Goal: Task Accomplishment & Management: Use online tool/utility

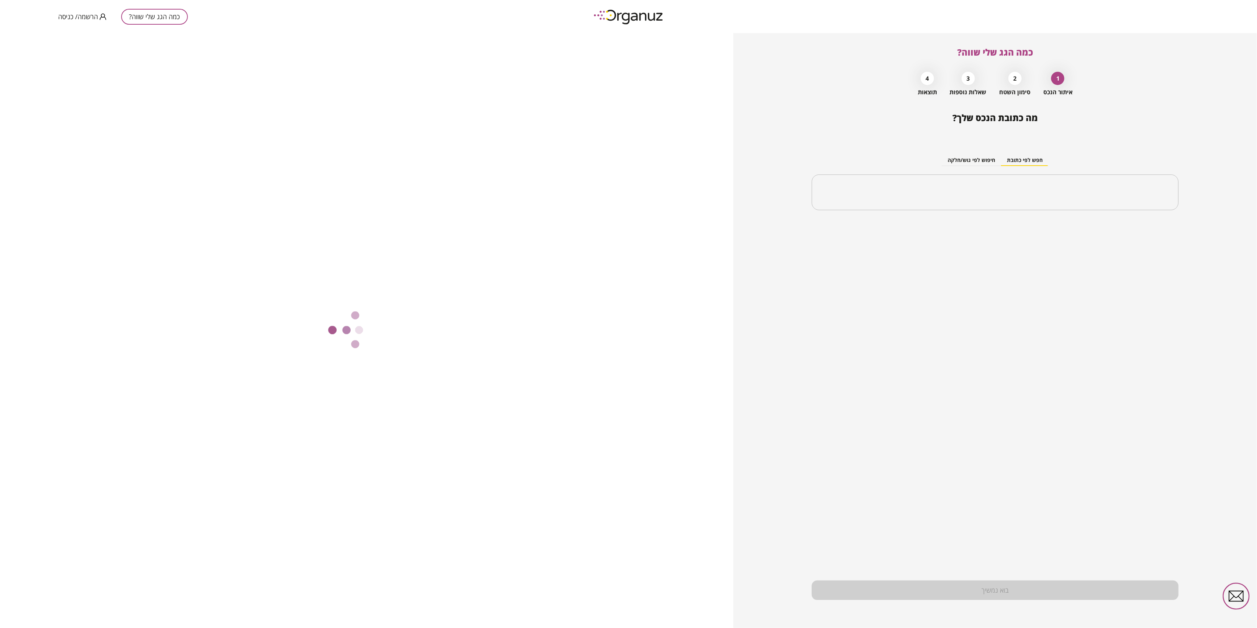
click at [158, 13] on button "כמה הגג שלי שווה?" at bounding box center [154, 17] width 67 height 16
click at [1030, 197] on input "text" at bounding box center [997, 192] width 343 height 18
click at [1154, 231] on li "בית שאן" at bounding box center [995, 229] width 348 height 13
type input "*******"
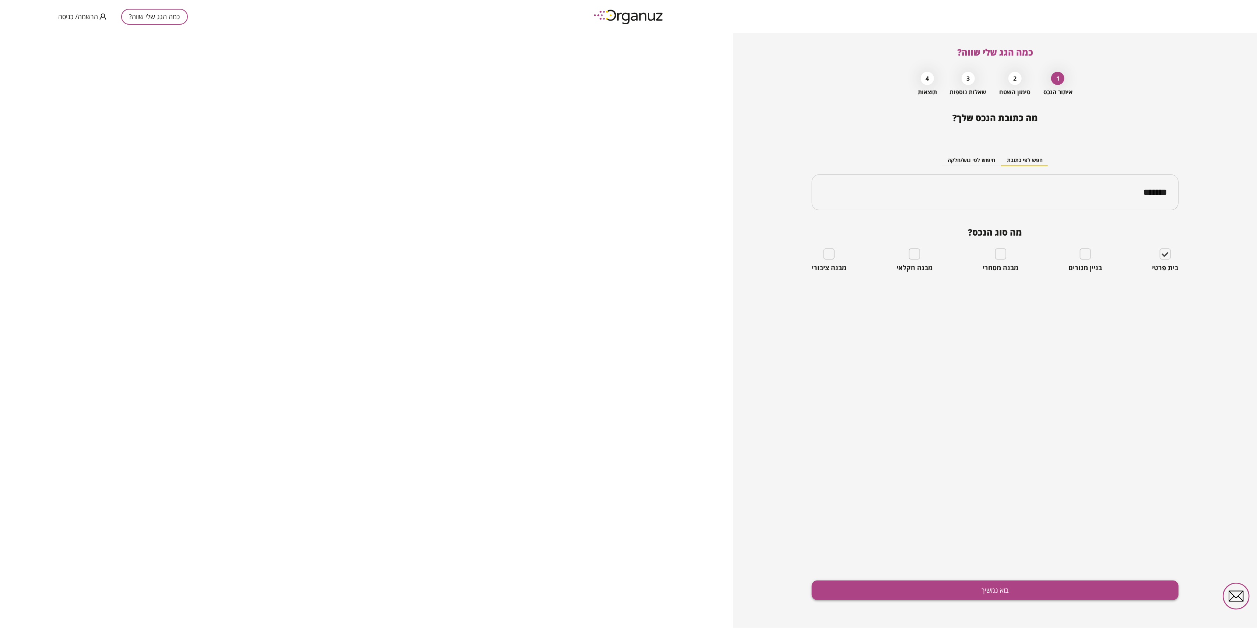
click at [993, 590] on button "בוא נמשיך" at bounding box center [995, 591] width 367 height 20
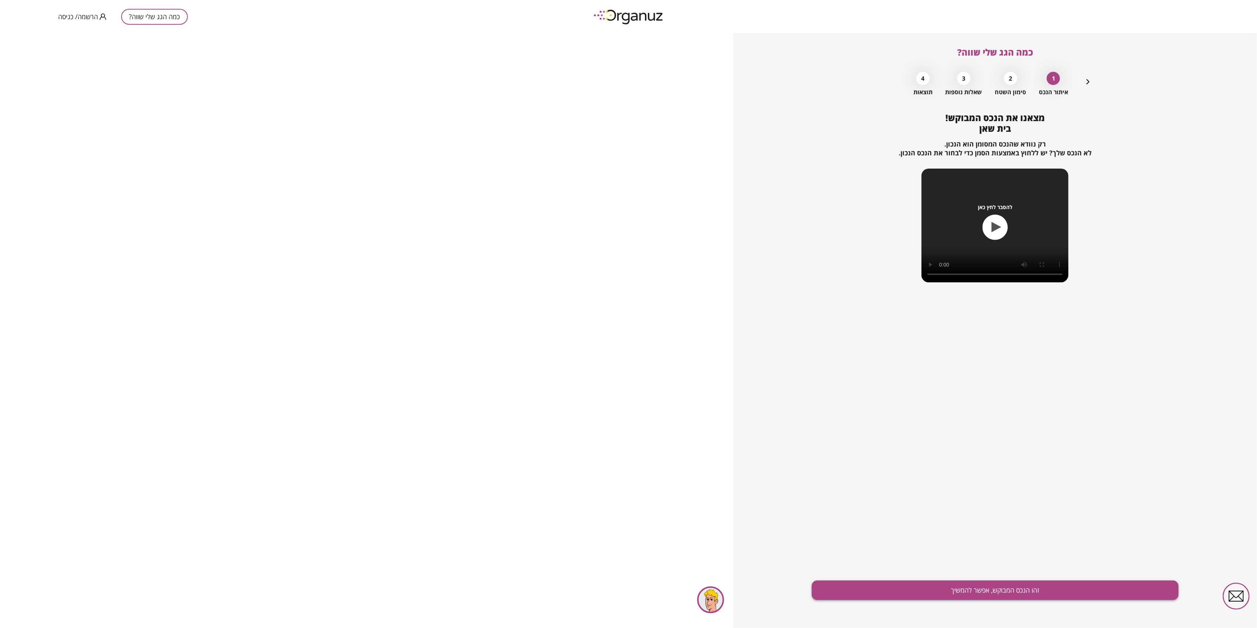
click at [991, 591] on button "זהו הנכס המבוקש, אפשר להמשיך" at bounding box center [995, 591] width 367 height 20
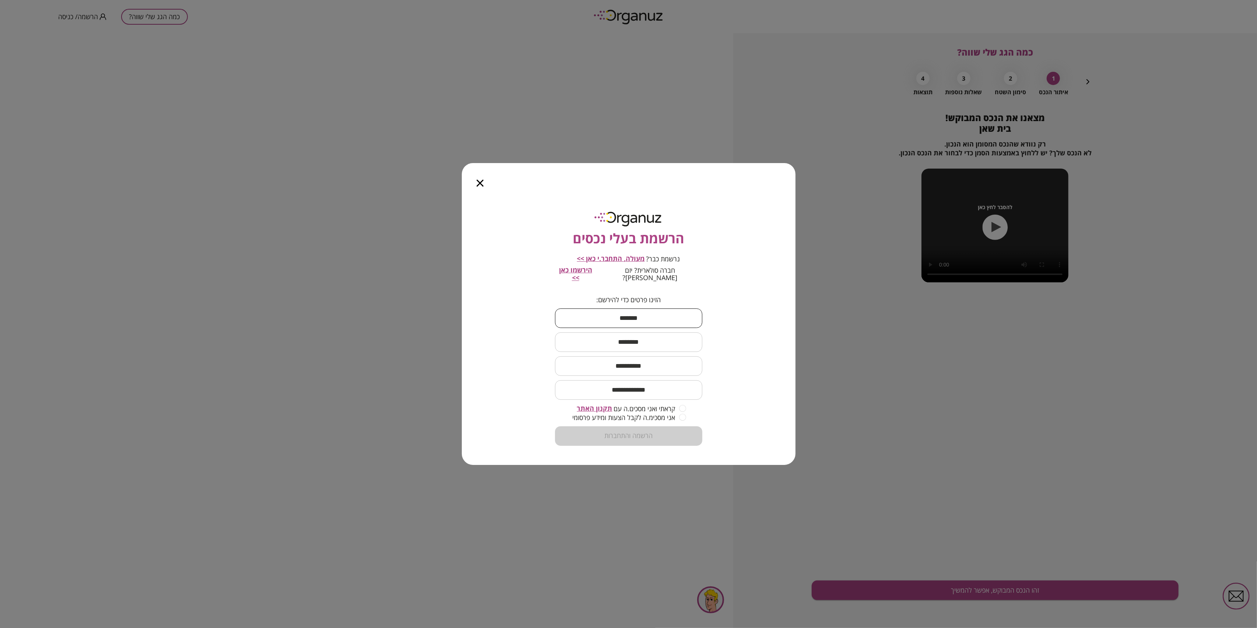
click at [637, 316] on input "text" at bounding box center [628, 319] width 147 height 22
click at [610, 262] on span "מעולה, התחבר.י כאן >>" at bounding box center [611, 258] width 68 height 9
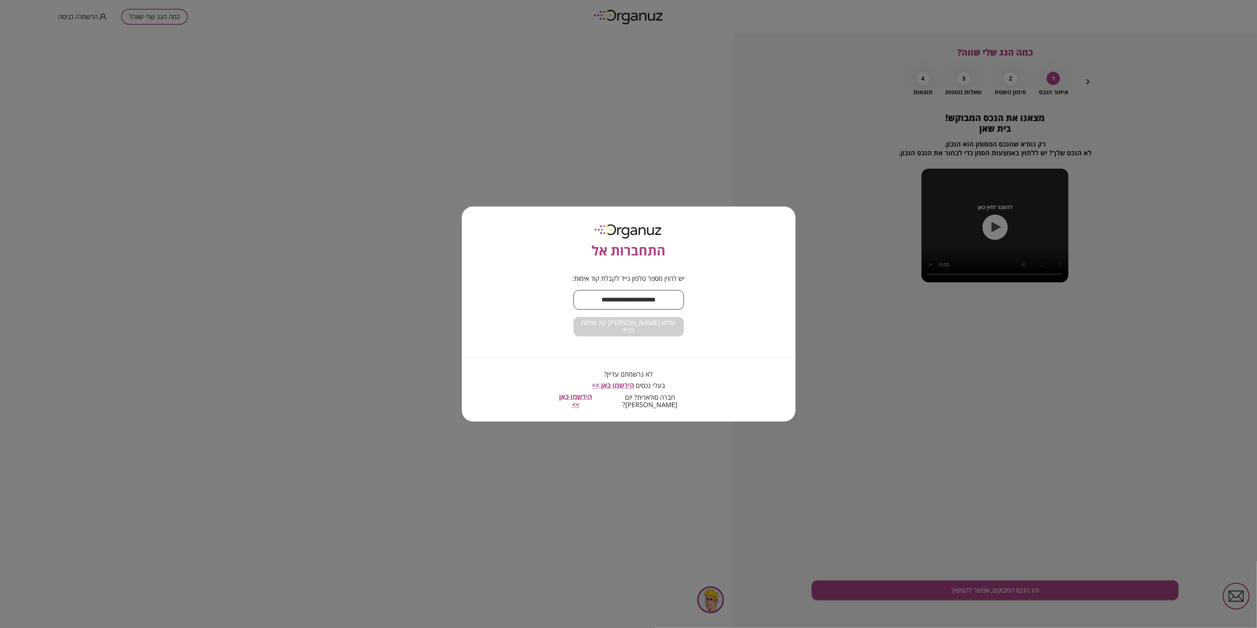
click at [632, 311] on input "text" at bounding box center [629, 300] width 111 height 22
type input "**********"
click at [643, 337] on button "שלחו [PERSON_NAME] קוד אימות לנייד" at bounding box center [629, 327] width 111 height 20
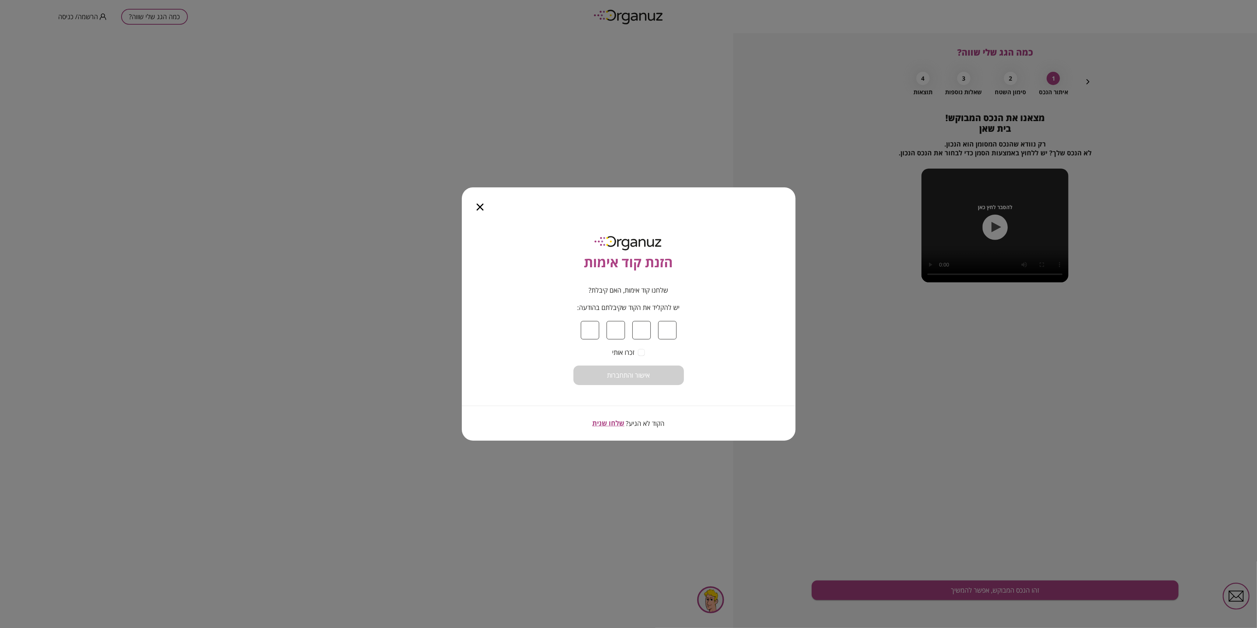
type input "*"
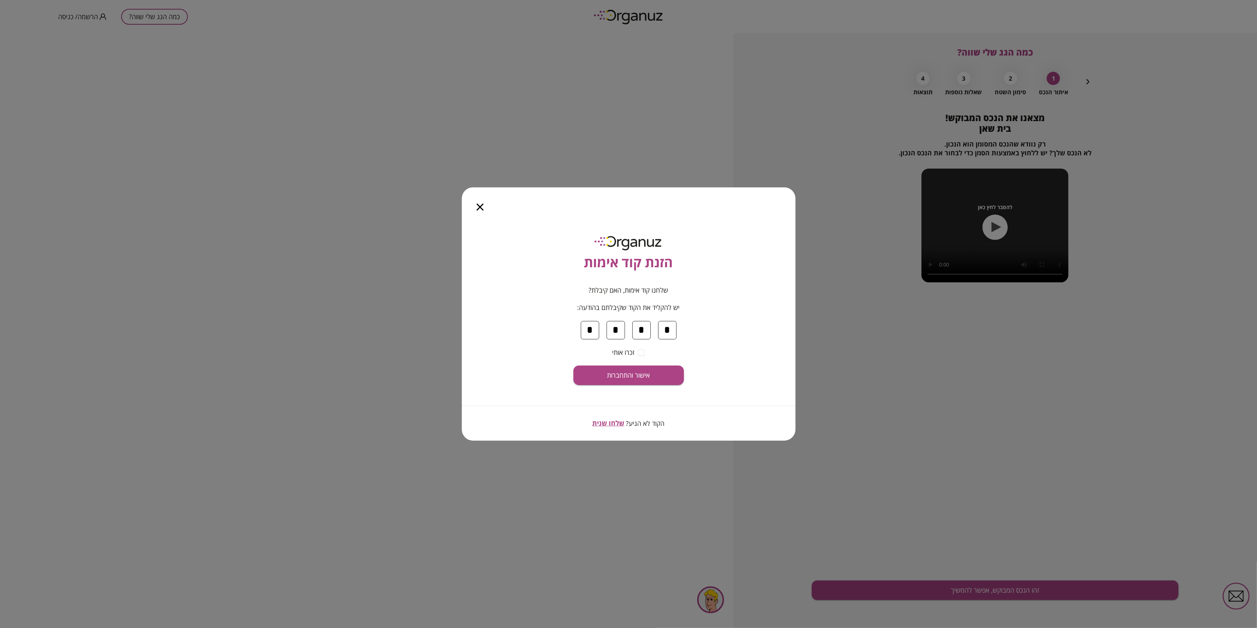
type input "*"
click at [574, 366] on button "אישור והתחברות" at bounding box center [629, 376] width 111 height 20
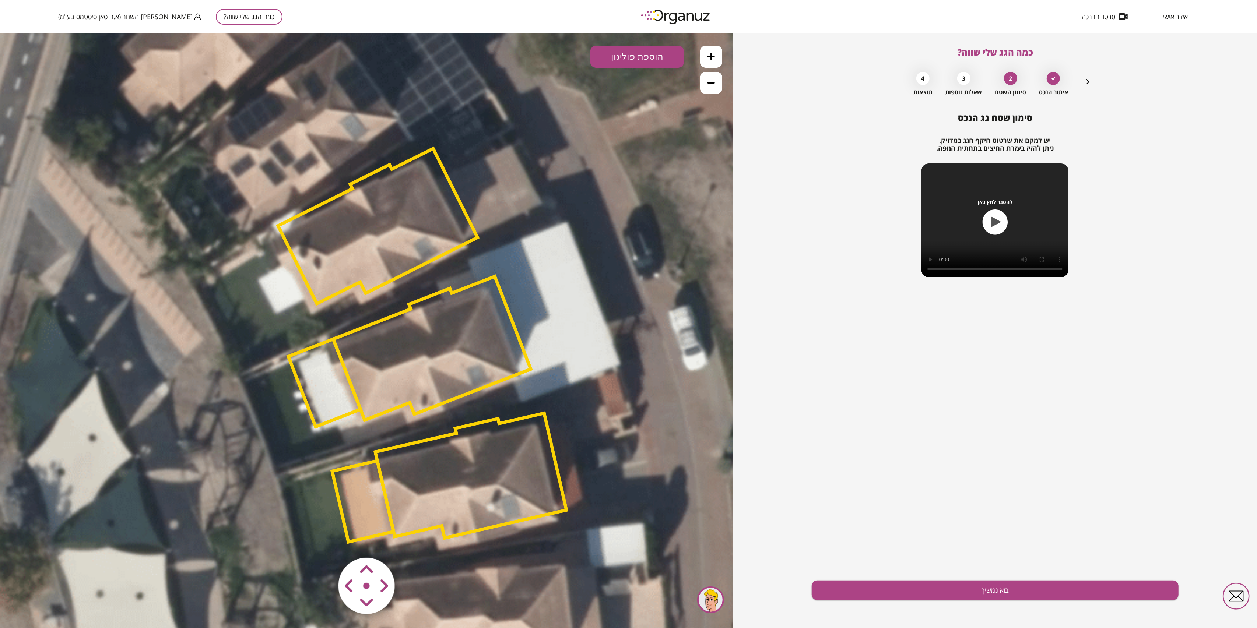
drag, startPoint x: 428, startPoint y: 367, endPoint x: 484, endPoint y: 381, distance: 57.5
click at [484, 381] on polygon at bounding box center [431, 348] width 197 height 144
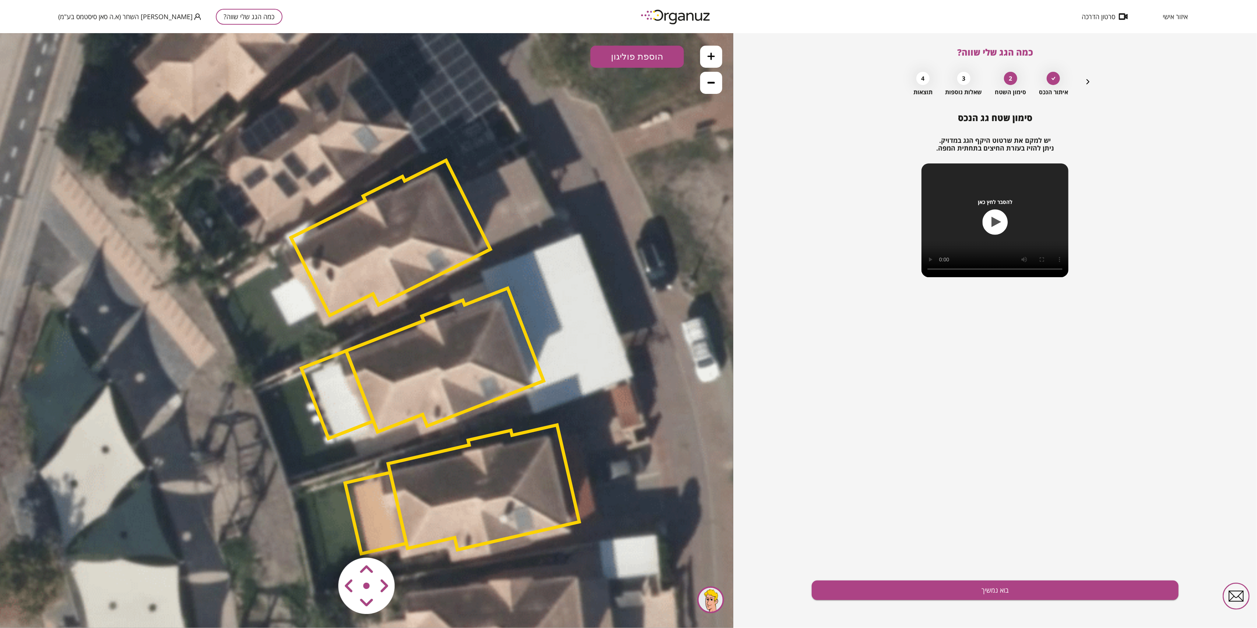
drag, startPoint x: 469, startPoint y: 354, endPoint x: 474, endPoint y: 361, distance: 9.2
click at [474, 365] on polygon at bounding box center [444, 360] width 197 height 144
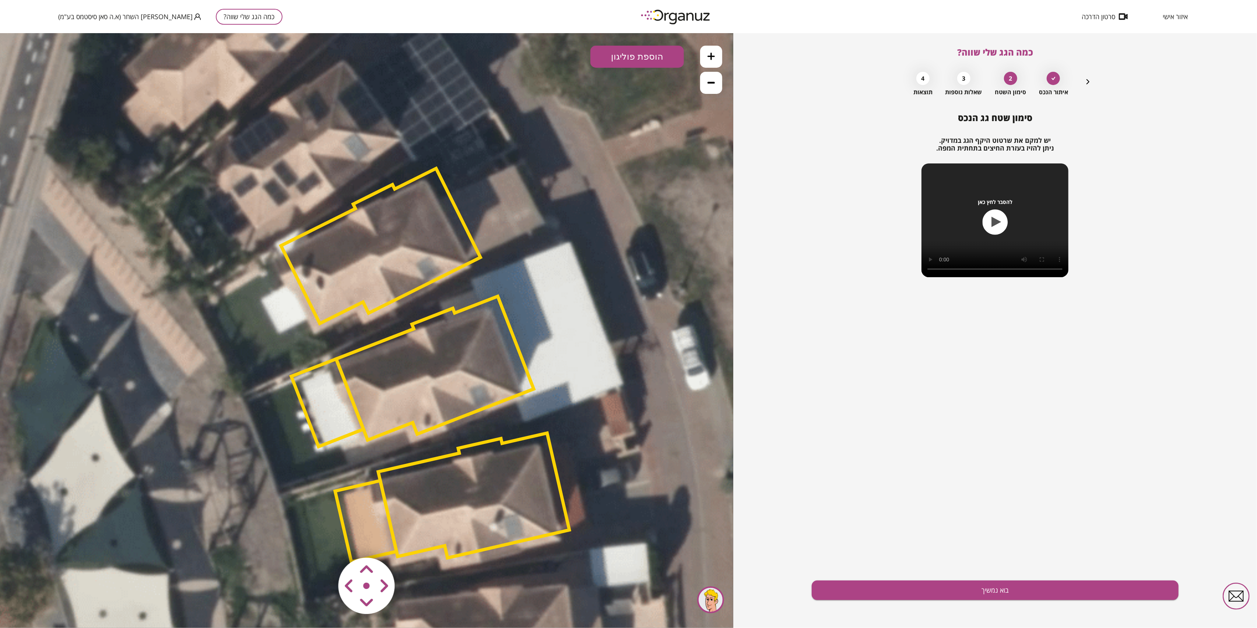
drag, startPoint x: 489, startPoint y: 294, endPoint x: 485, endPoint y: 303, distance: 9.6
click at [485, 303] on polygon at bounding box center [434, 368] width 197 height 144
click at [650, 48] on button "הוספת פוליגון" at bounding box center [638, 56] width 94 height 22
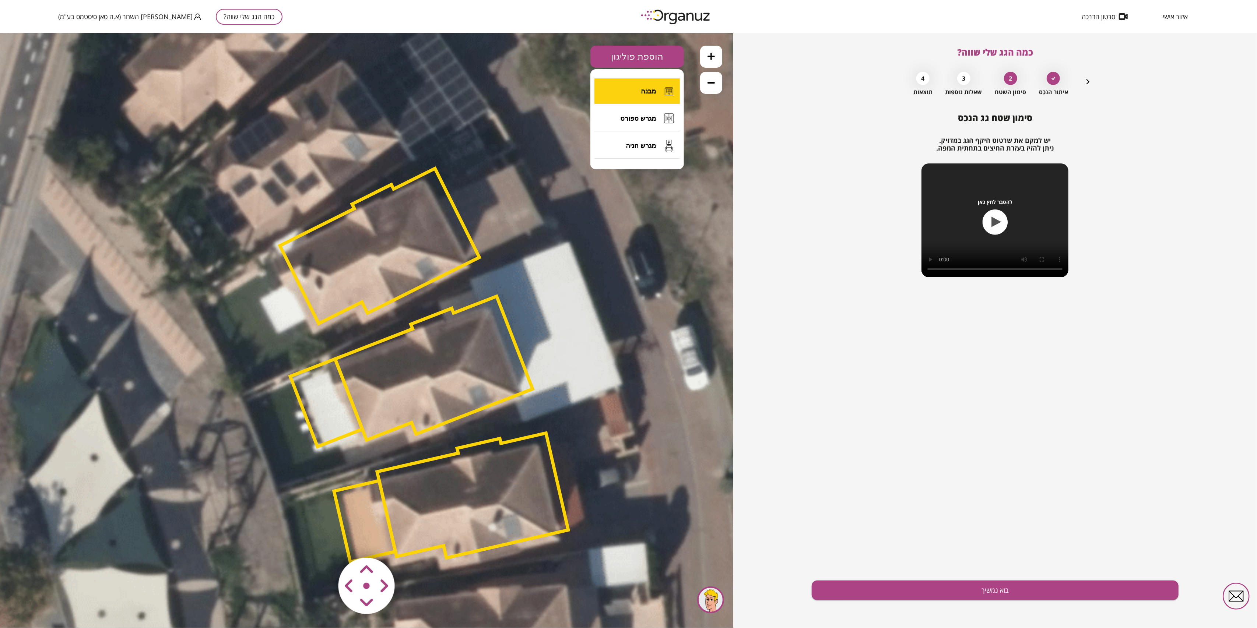
click at [651, 95] on button "מבנה" at bounding box center [637, 91] width 85 height 26
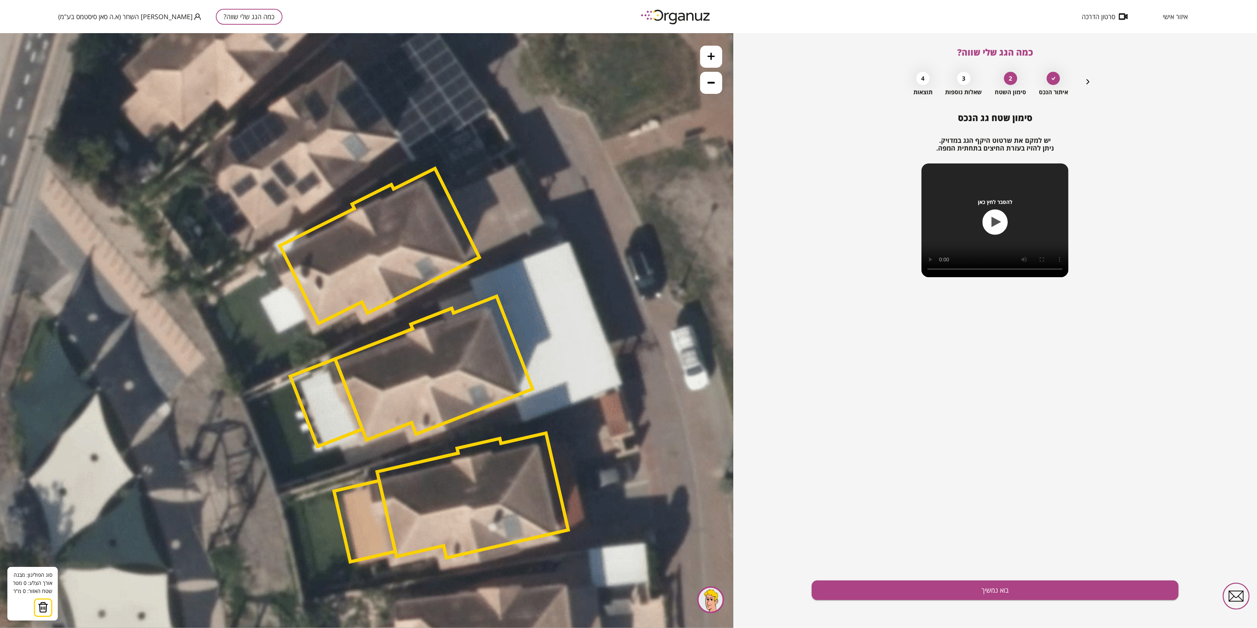
click at [439, 399] on polygon at bounding box center [433, 368] width 197 height 144
click at [414, 427] on polygon at bounding box center [433, 368] width 197 height 144
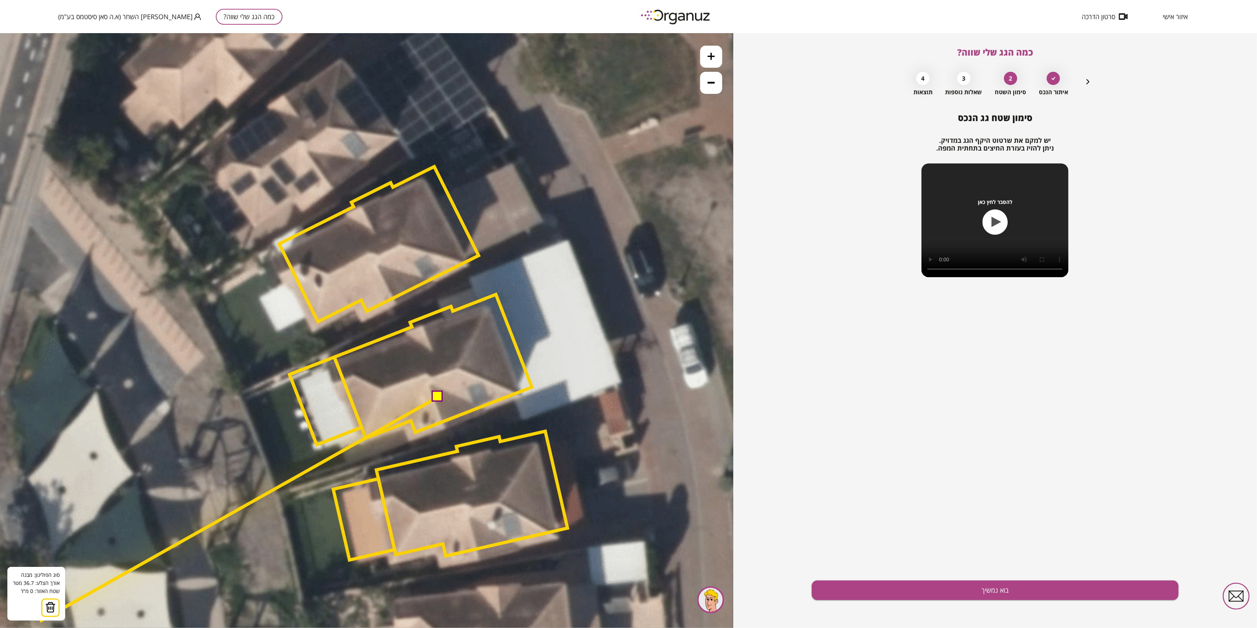
click at [50, 610] on img at bounding box center [50, 607] width 10 height 11
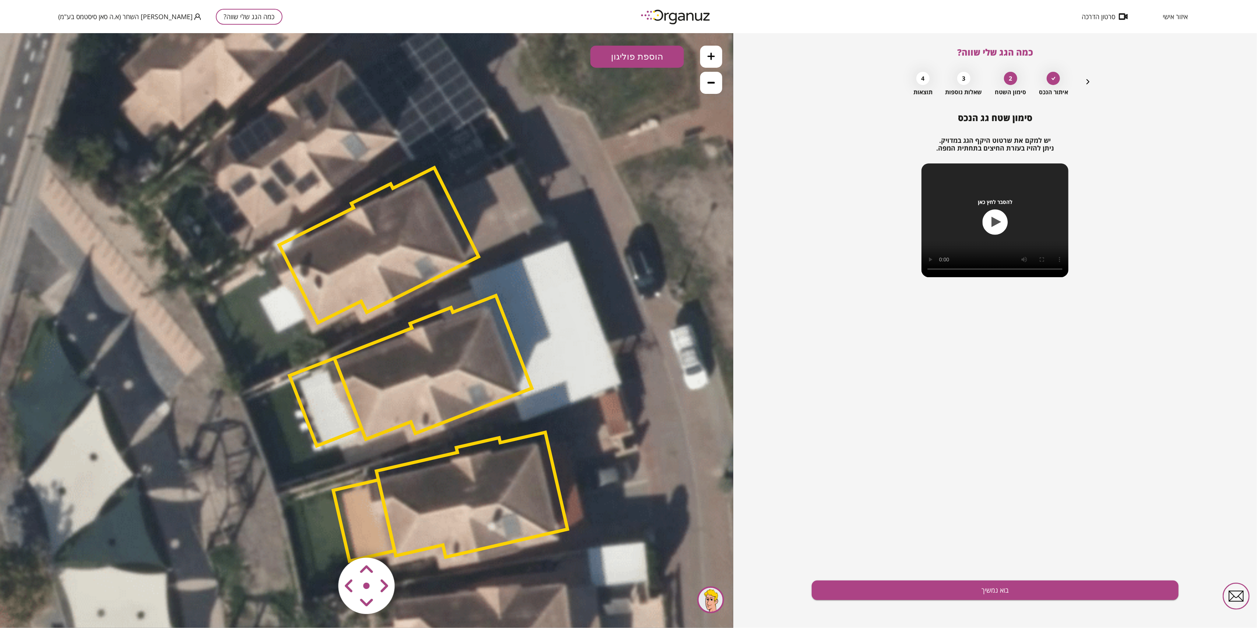
click at [441, 399] on polygon at bounding box center [432, 367] width 197 height 144
click at [371, 397] on polygon at bounding box center [432, 367] width 197 height 144
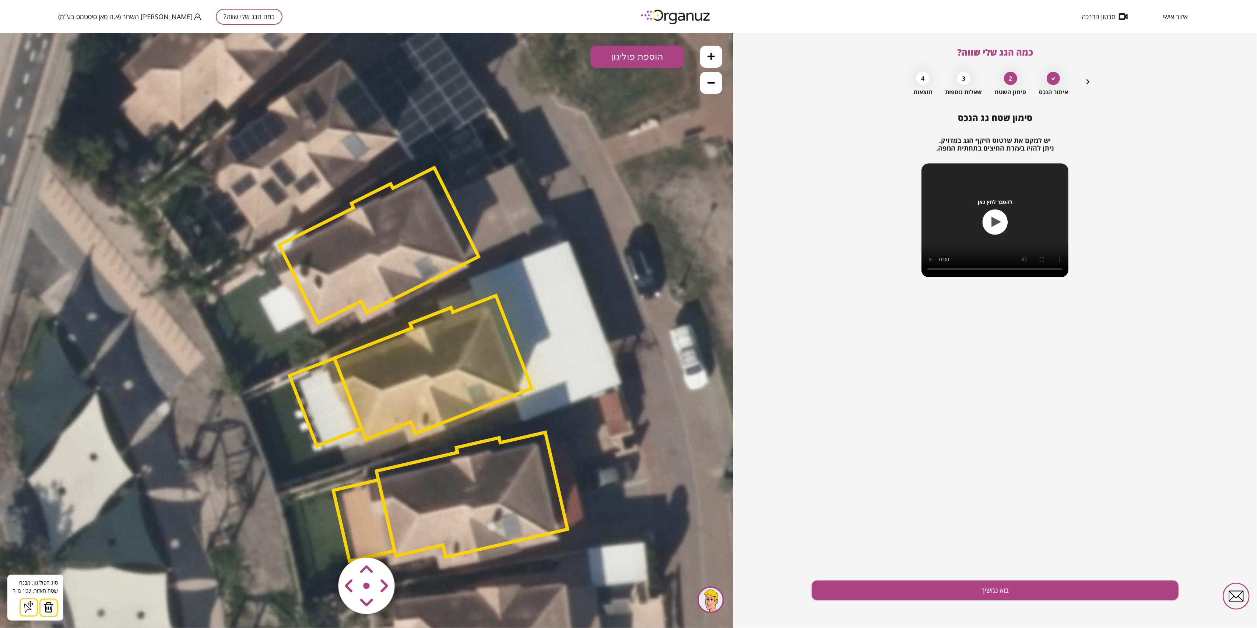
click at [51, 608] on img at bounding box center [48, 607] width 10 height 11
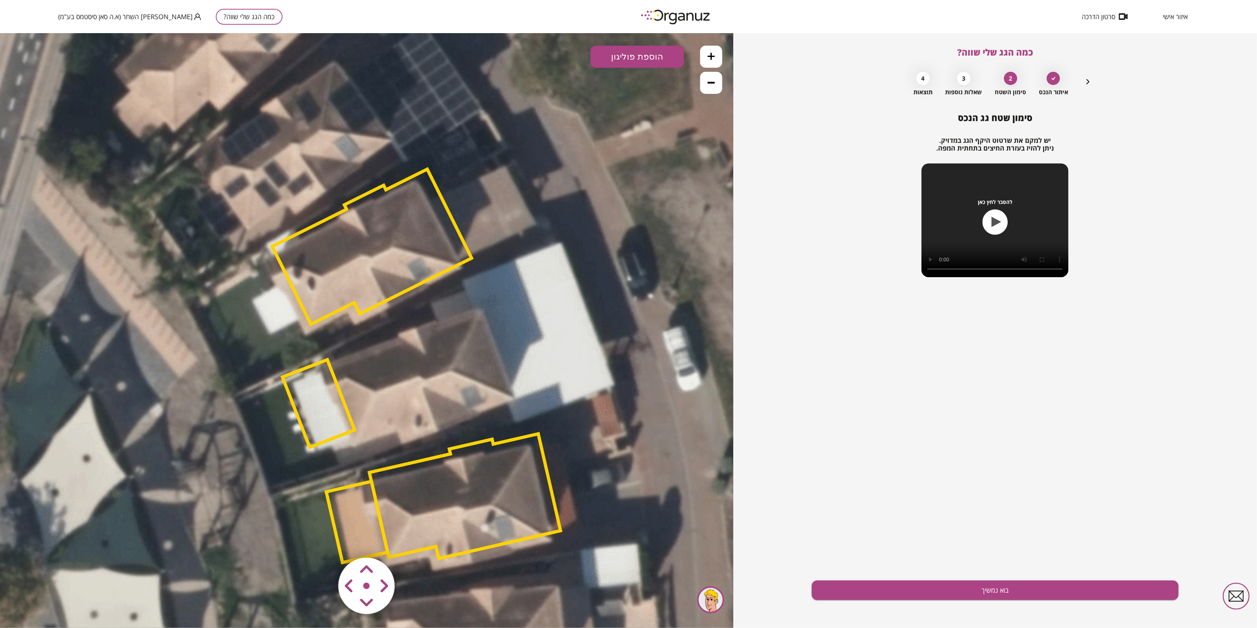
drag, startPoint x: 346, startPoint y: 403, endPoint x: 333, endPoint y: 403, distance: 12.9
click at [333, 403] on polygon at bounding box center [319, 404] width 72 height 88
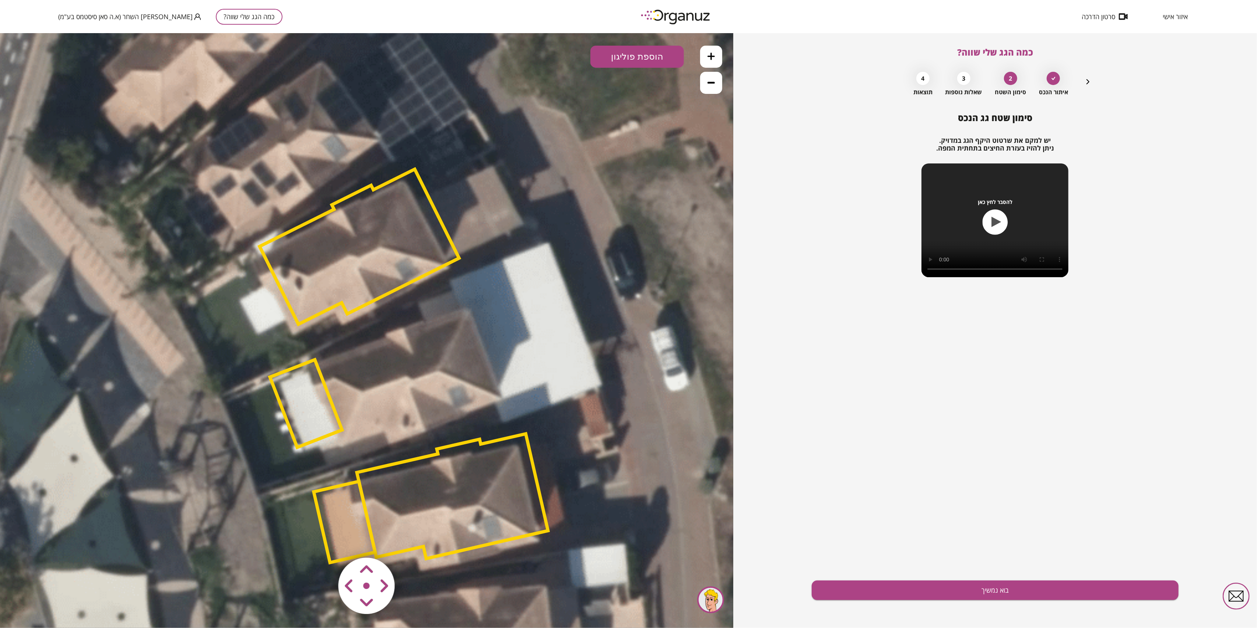
drag, startPoint x: 323, startPoint y: 413, endPoint x: 298, endPoint y: 437, distance: 34.7
click at [323, 412] on polygon at bounding box center [306, 404] width 72 height 88
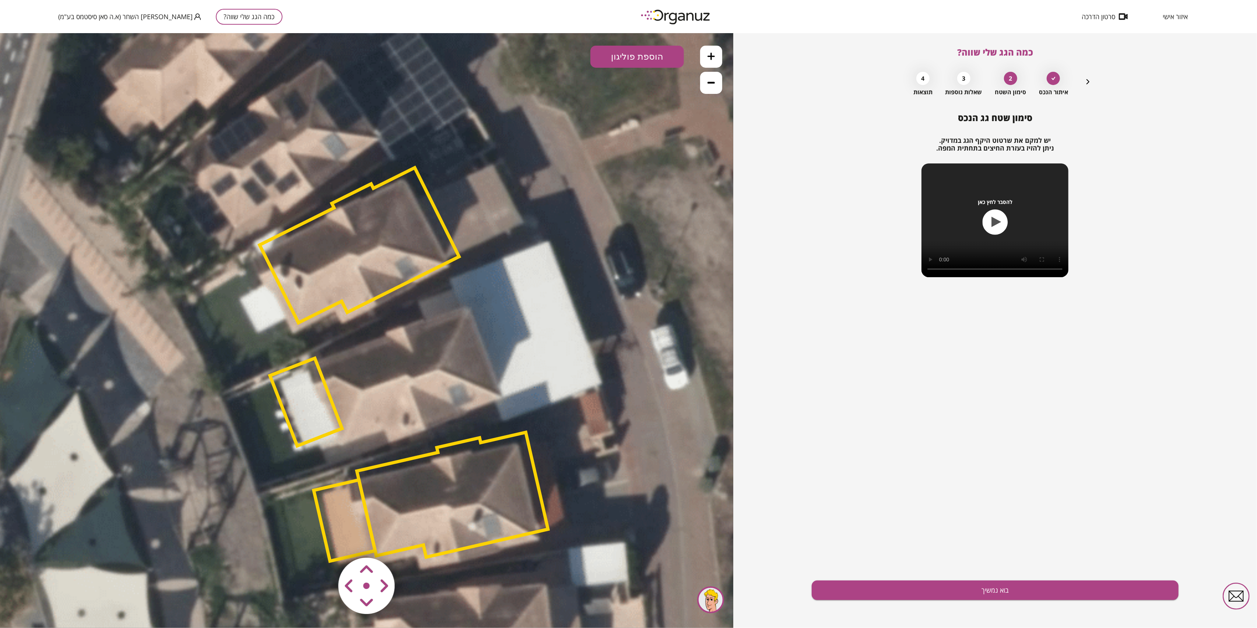
click at [364, 397] on icon at bounding box center [403, 365] width 1231 height 1231
drag, startPoint x: 312, startPoint y: 418, endPoint x: 308, endPoint y: 423, distance: 6.3
click at [312, 418] on polygon at bounding box center [306, 402] width 72 height 88
click at [311, 438] on polygon at bounding box center [306, 403] width 72 height 88
click at [312, 439] on polygon at bounding box center [306, 403] width 72 height 88
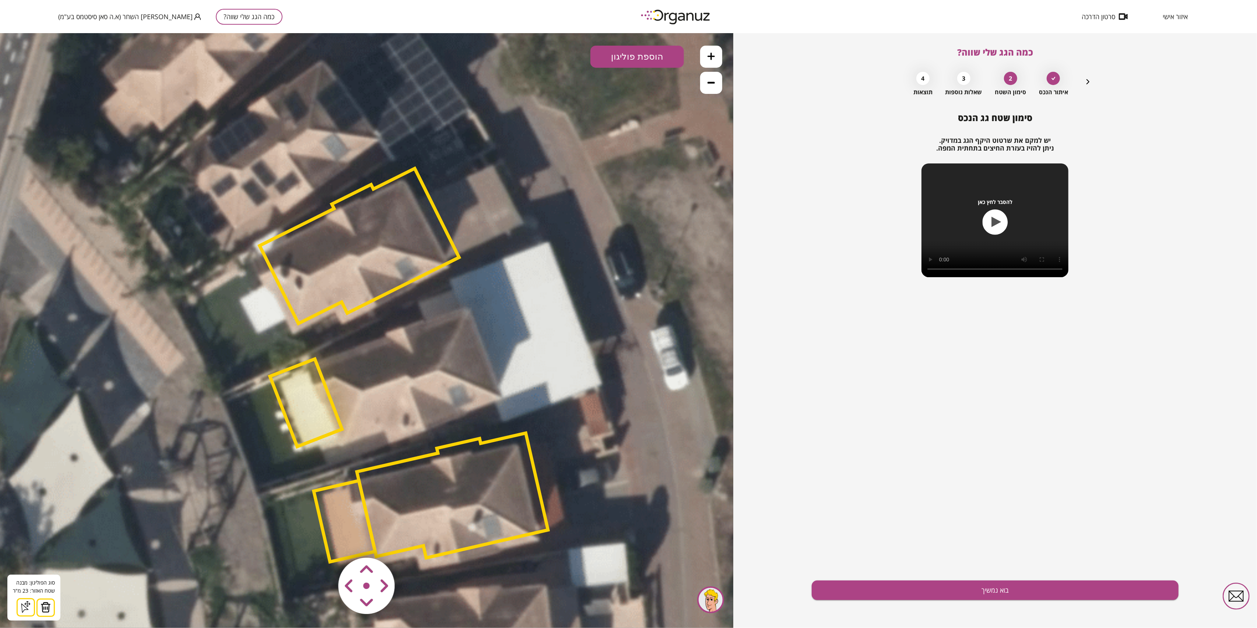
click at [41, 608] on img at bounding box center [46, 607] width 10 height 11
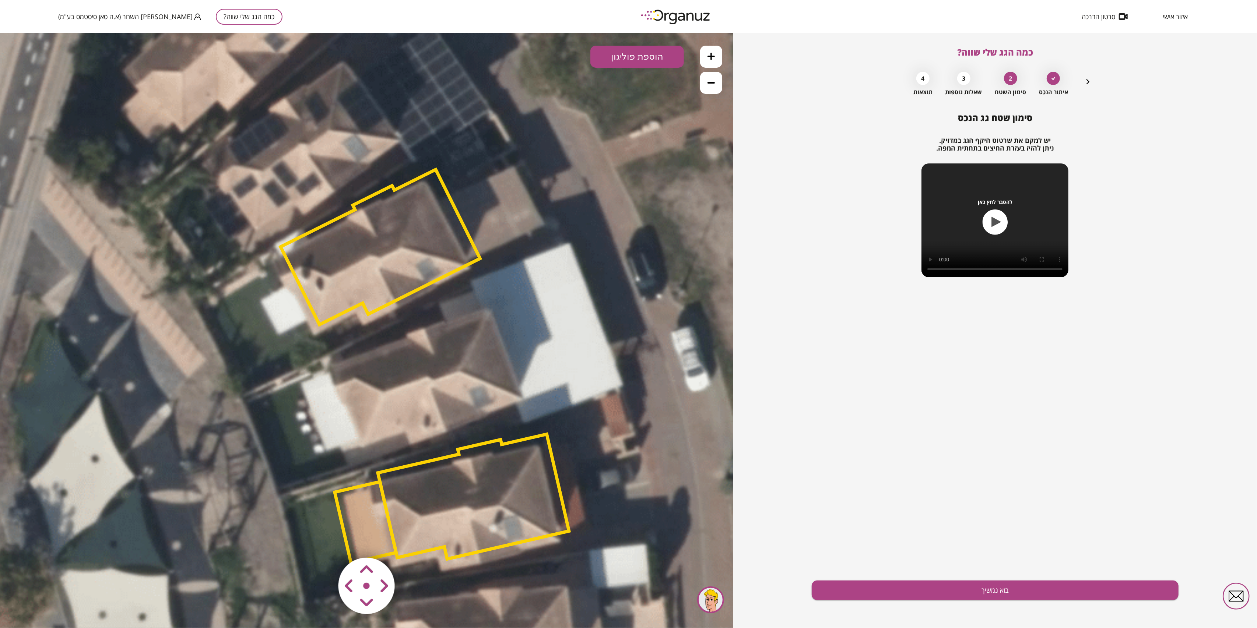
drag, startPoint x: 488, startPoint y: 375, endPoint x: 509, endPoint y: 376, distance: 21.8
click at [509, 376] on icon at bounding box center [424, 367] width 1231 height 1231
click at [718, 57] on button at bounding box center [711, 56] width 22 height 22
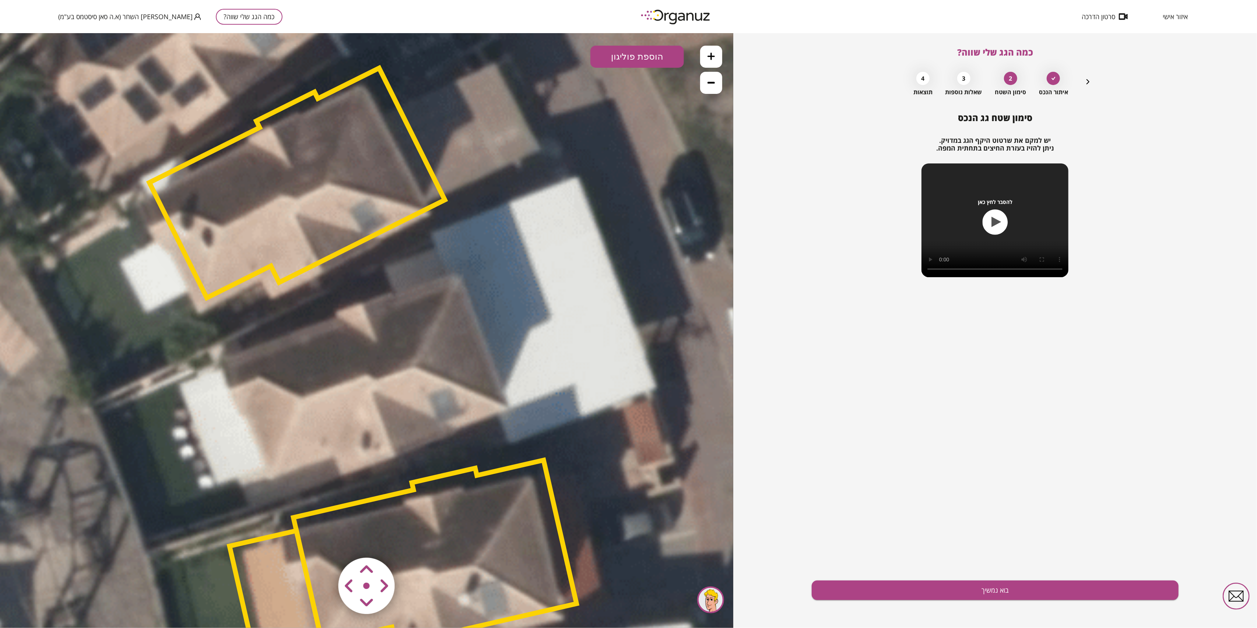
drag, startPoint x: 562, startPoint y: 311, endPoint x: 471, endPoint y: 287, distance: 94.4
click at [471, 287] on icon at bounding box center [362, 360] width 1823 height 1823
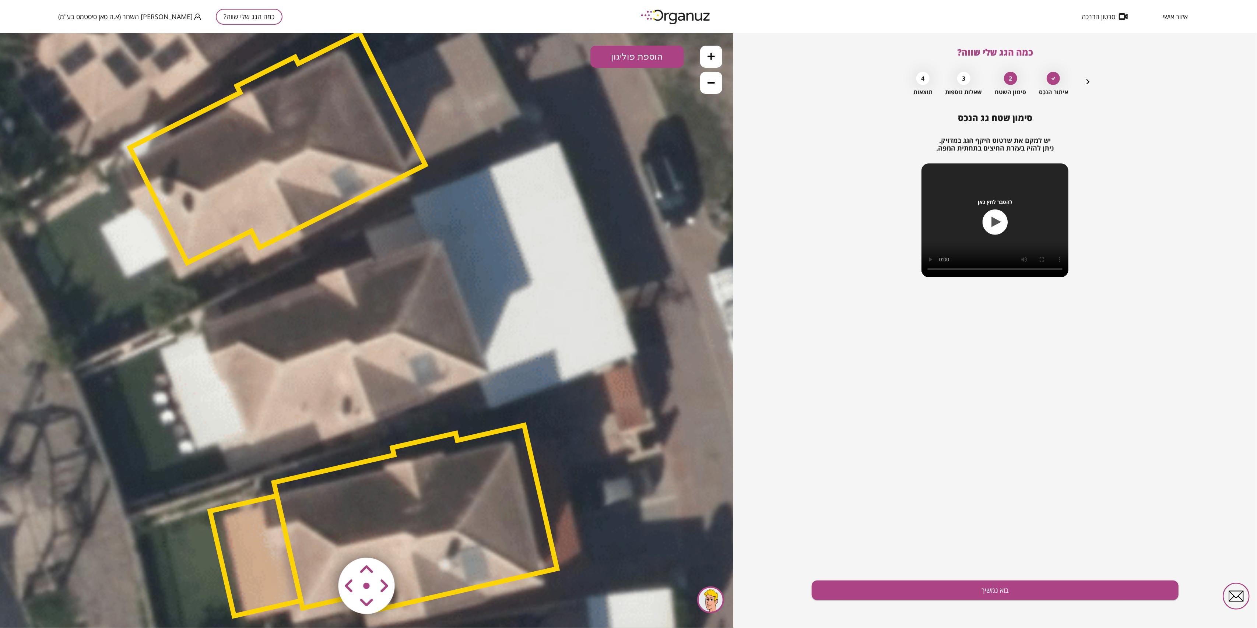
drag, startPoint x: 410, startPoint y: 208, endPoint x: 390, endPoint y: 173, distance: 40.1
click at [390, 173] on polygon at bounding box center [277, 148] width 295 height 230
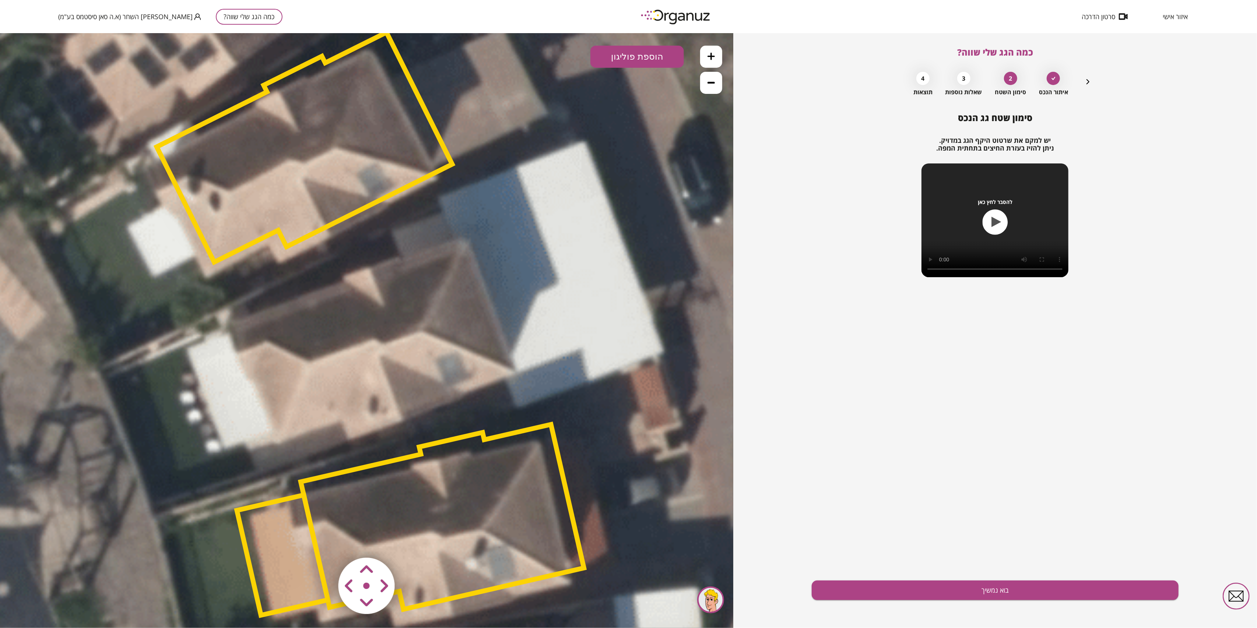
drag, startPoint x: 390, startPoint y: 173, endPoint x: 417, endPoint y: 172, distance: 26.9
click at [417, 172] on polygon at bounding box center [304, 147] width 295 height 230
click at [616, 61] on button "הוספת פוליגון" at bounding box center [638, 56] width 94 height 22
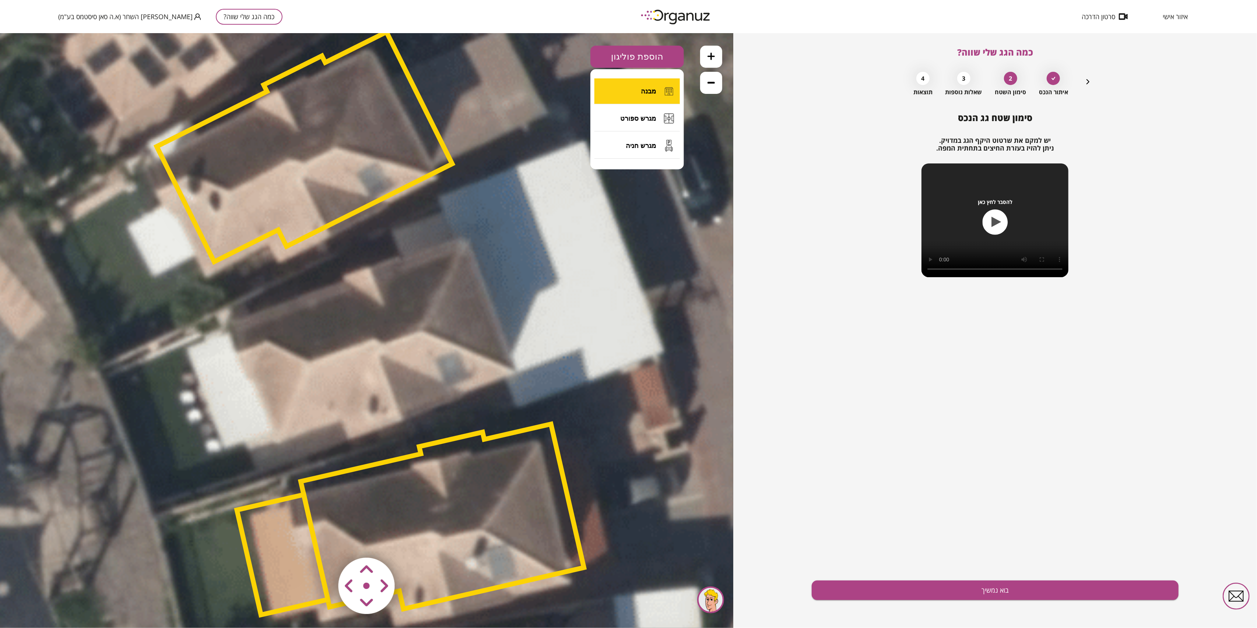
click at [654, 90] on span "מבנה" at bounding box center [648, 91] width 15 height 8
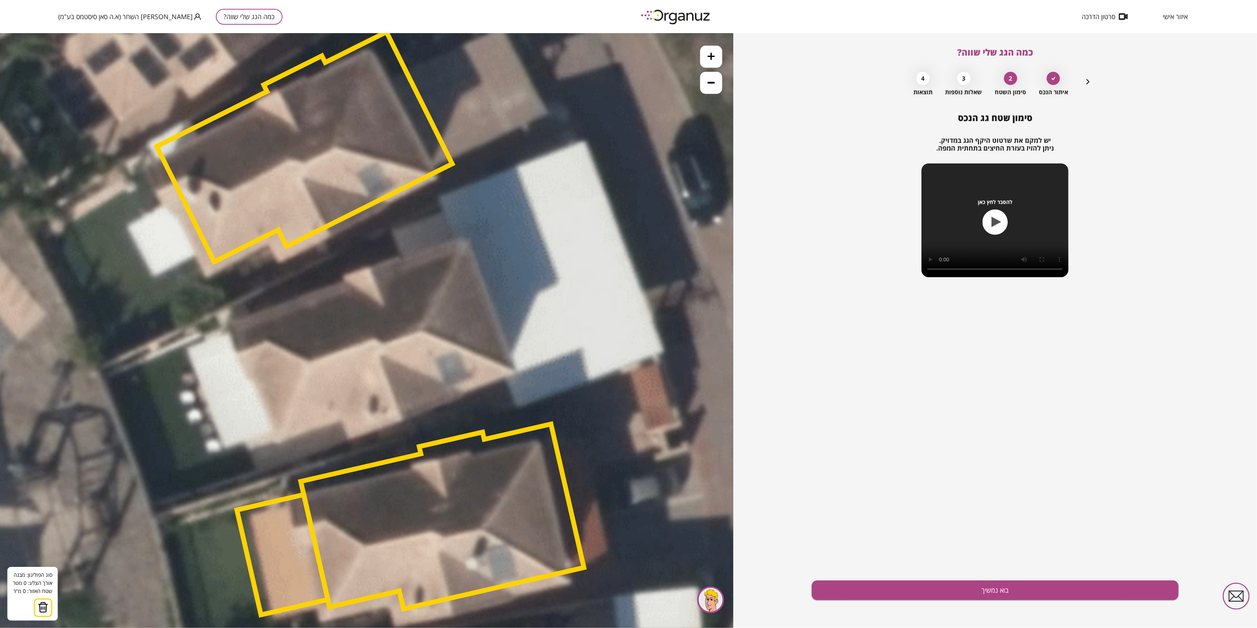
click at [585, 140] on icon at bounding box center [369, 324] width 1823 height 1823
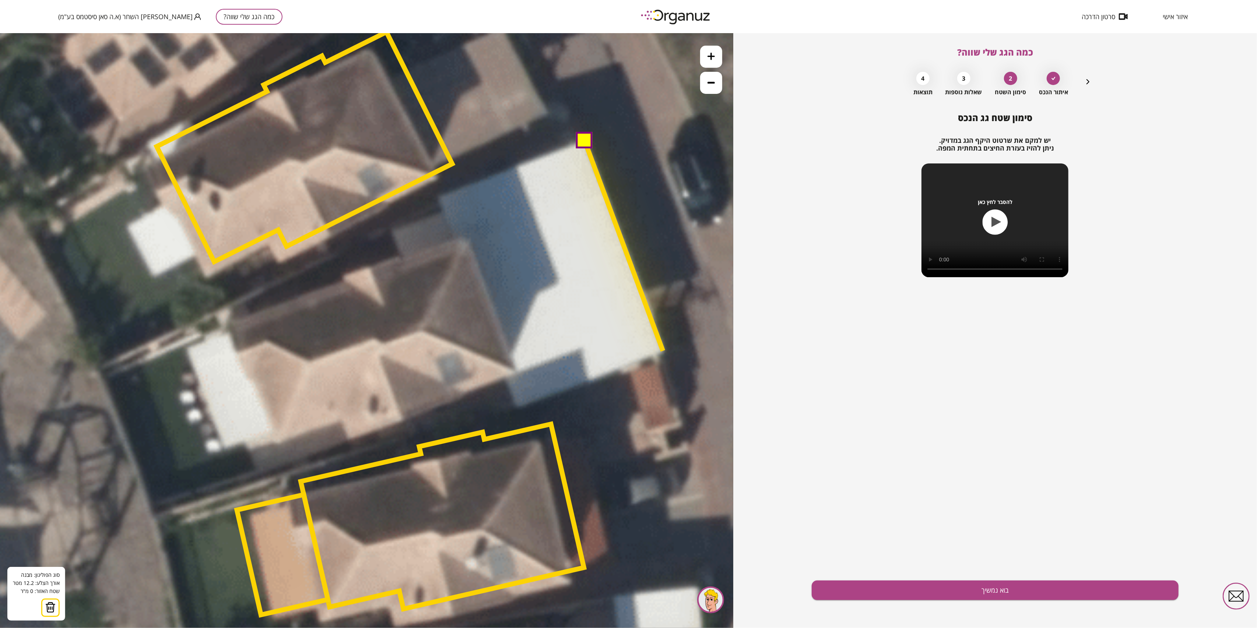
click at [663, 351] on icon at bounding box center [369, 324] width 1823 height 1823
click at [663, 351] on polygon at bounding box center [624, 245] width 78 height 211
click at [663, 349] on polygon at bounding box center [624, 245] width 78 height 211
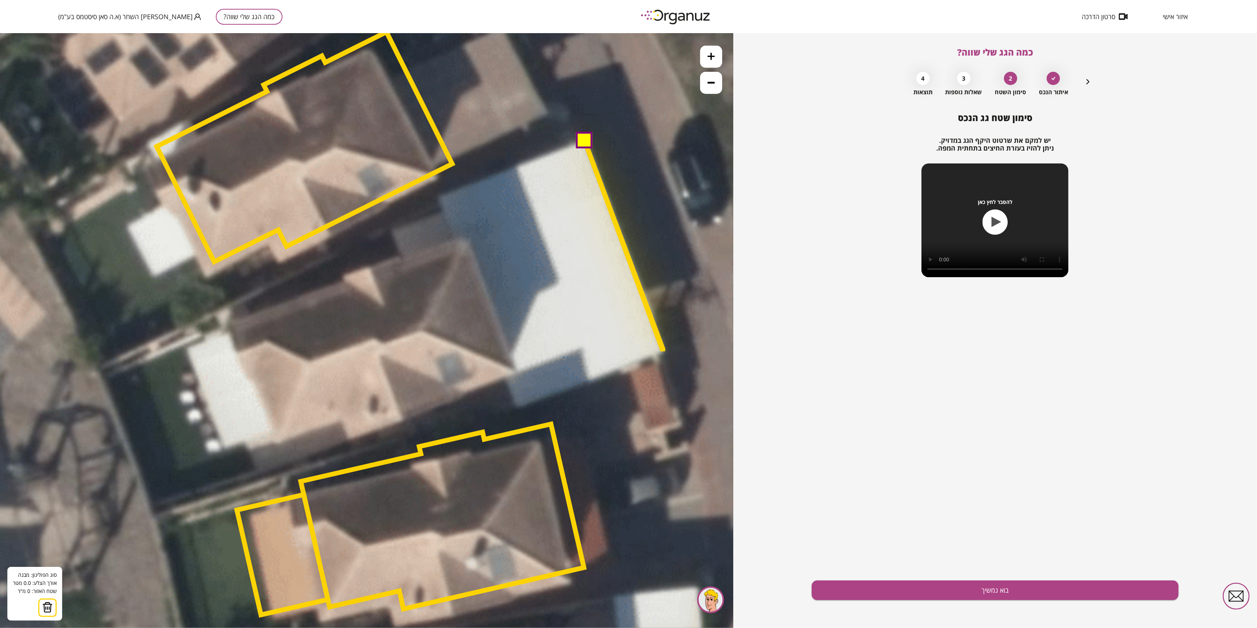
click at [663, 350] on polygon at bounding box center [624, 245] width 79 height 211
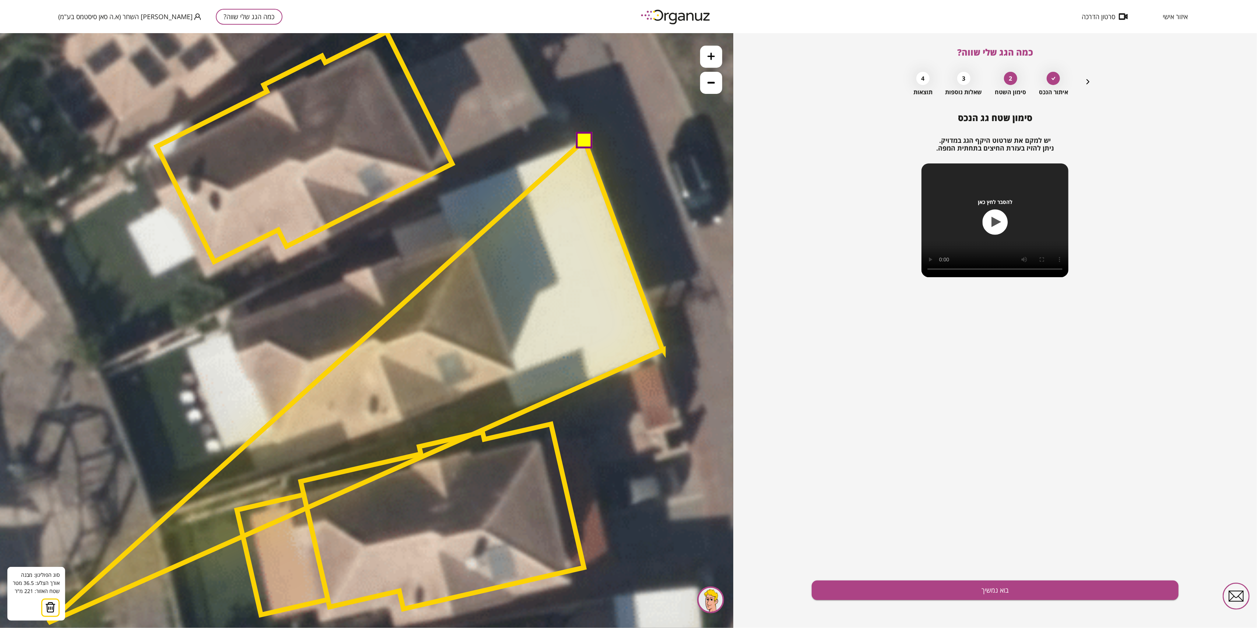
click at [50, 611] on img at bounding box center [50, 607] width 10 height 11
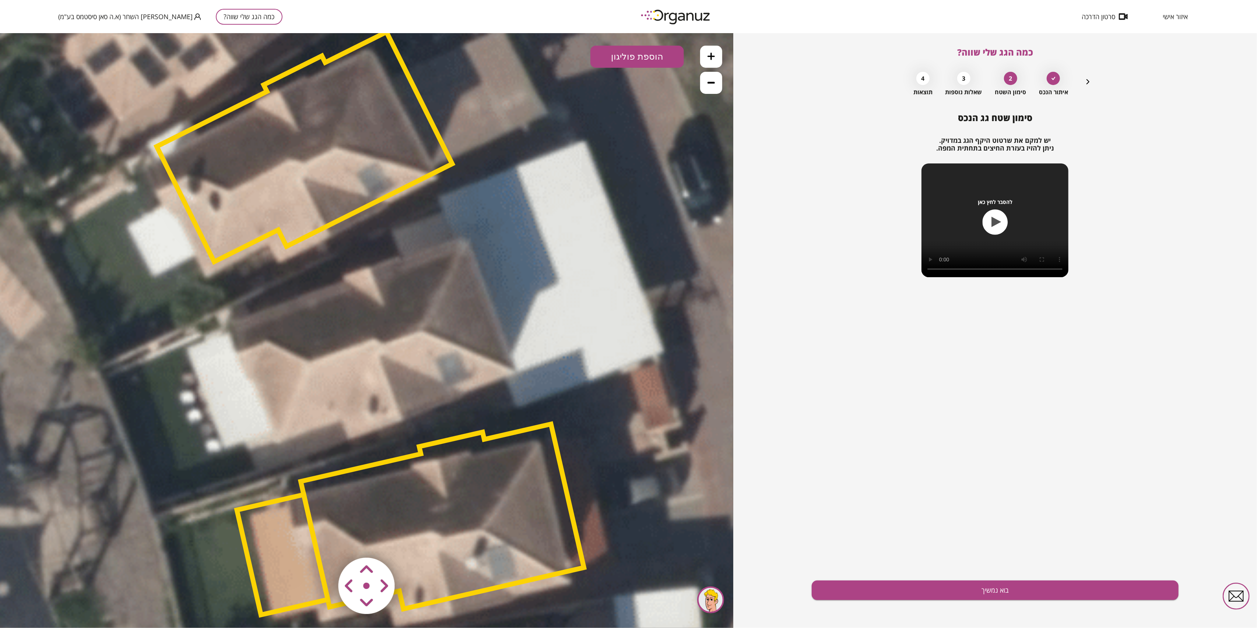
click at [1005, 116] on span "סימון שטח גג הנכס" at bounding box center [995, 118] width 74 height 12
click at [718, 80] on button at bounding box center [711, 82] width 22 height 22
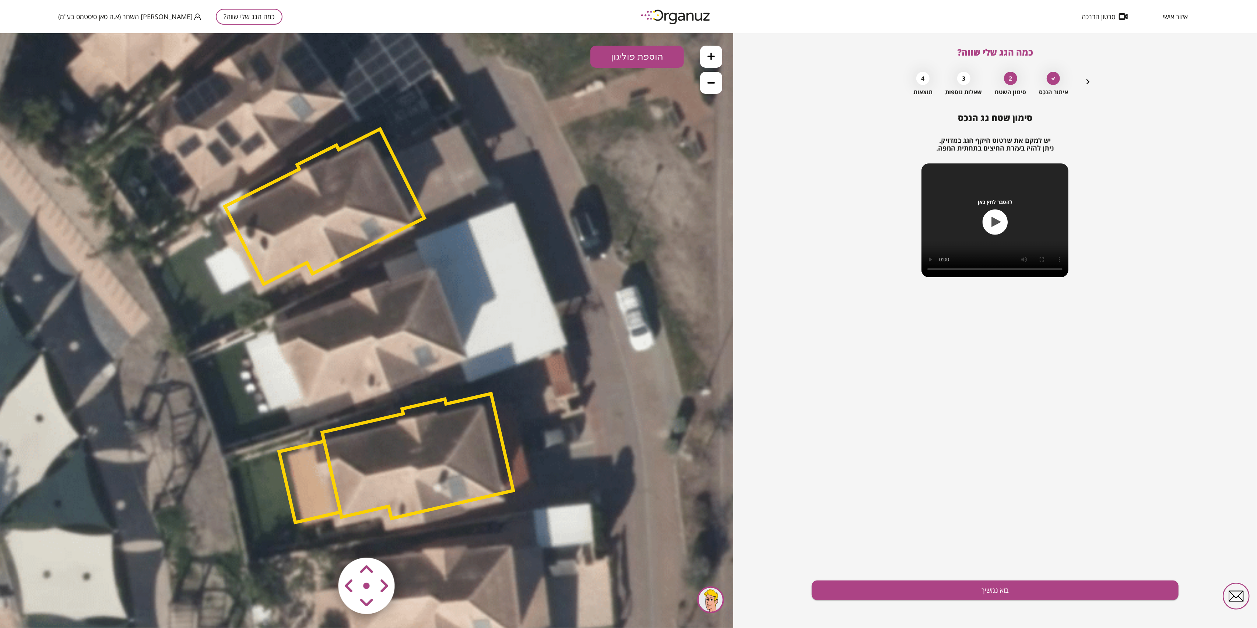
click at [717, 80] on button at bounding box center [711, 82] width 22 height 22
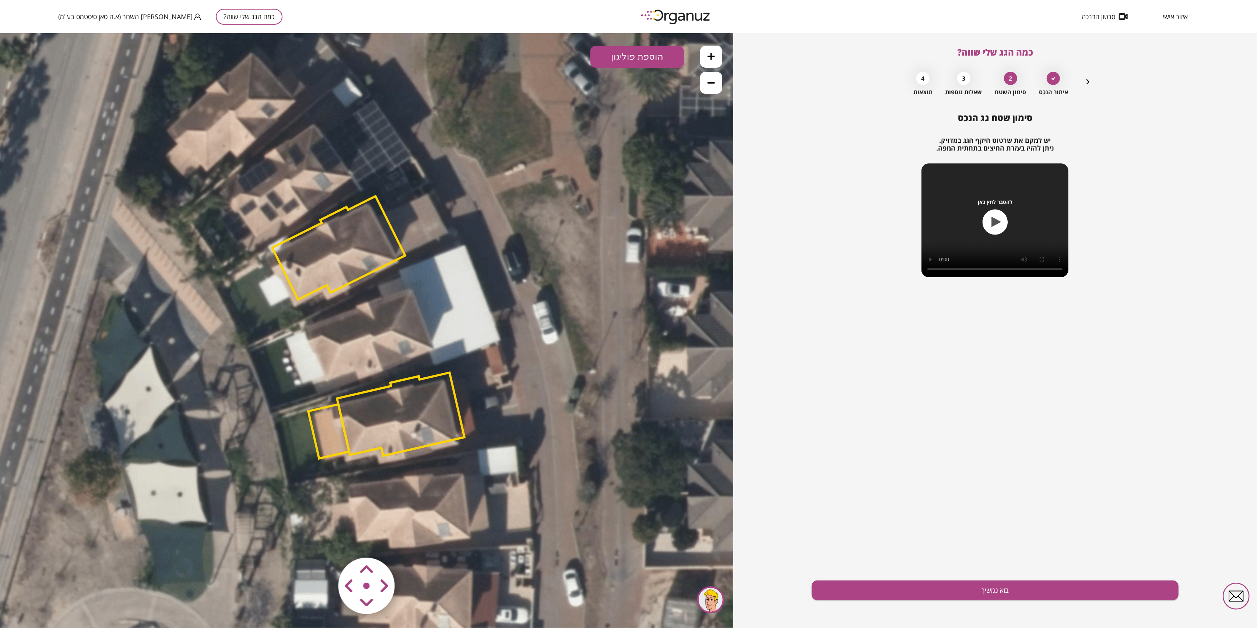
click at [717, 80] on button at bounding box center [711, 82] width 22 height 22
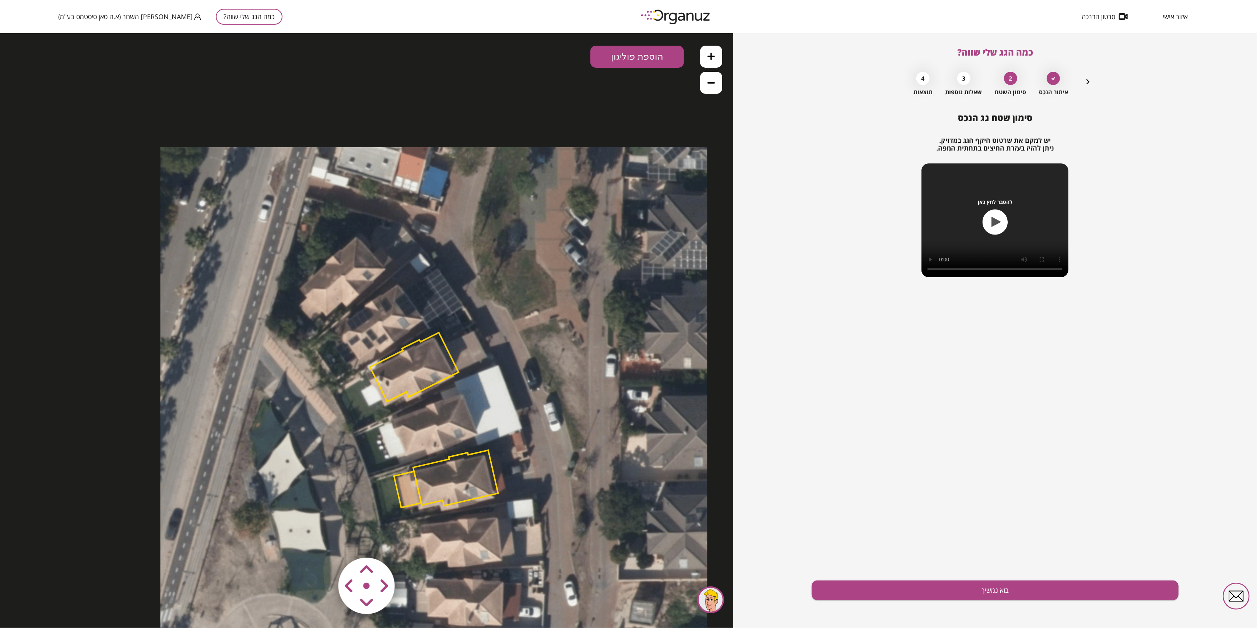
click at [398, 303] on icon at bounding box center [433, 420] width 547 height 547
click at [710, 54] on icon at bounding box center [711, 55] width 7 height 7
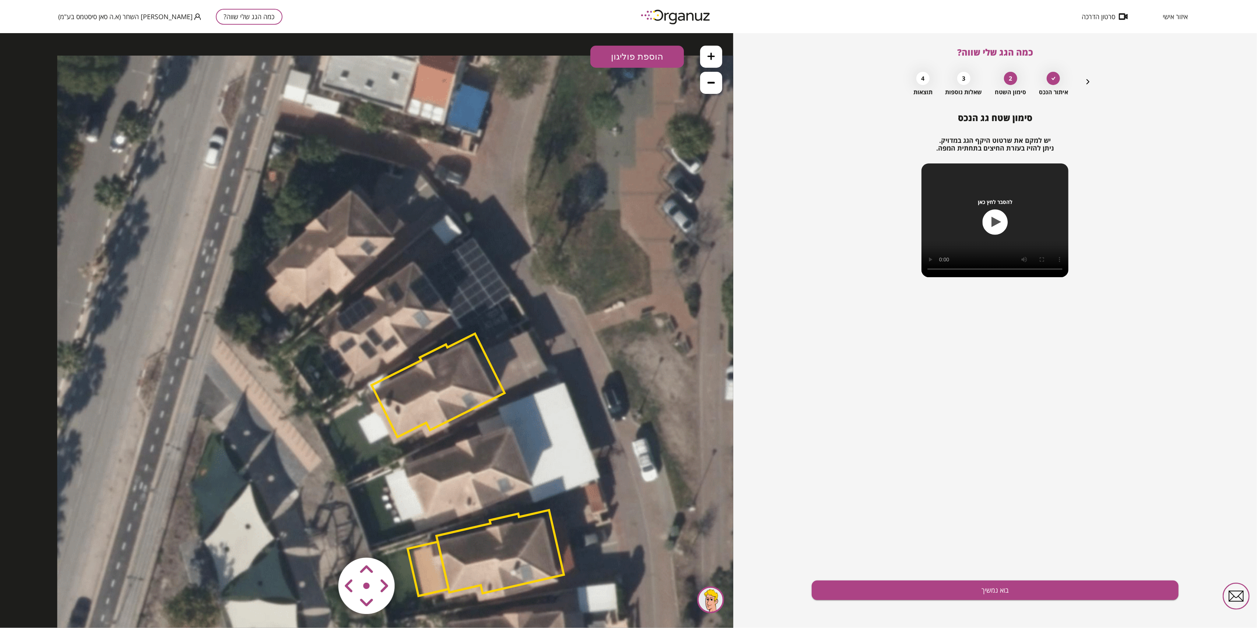
click at [710, 54] on icon at bounding box center [711, 55] width 7 height 7
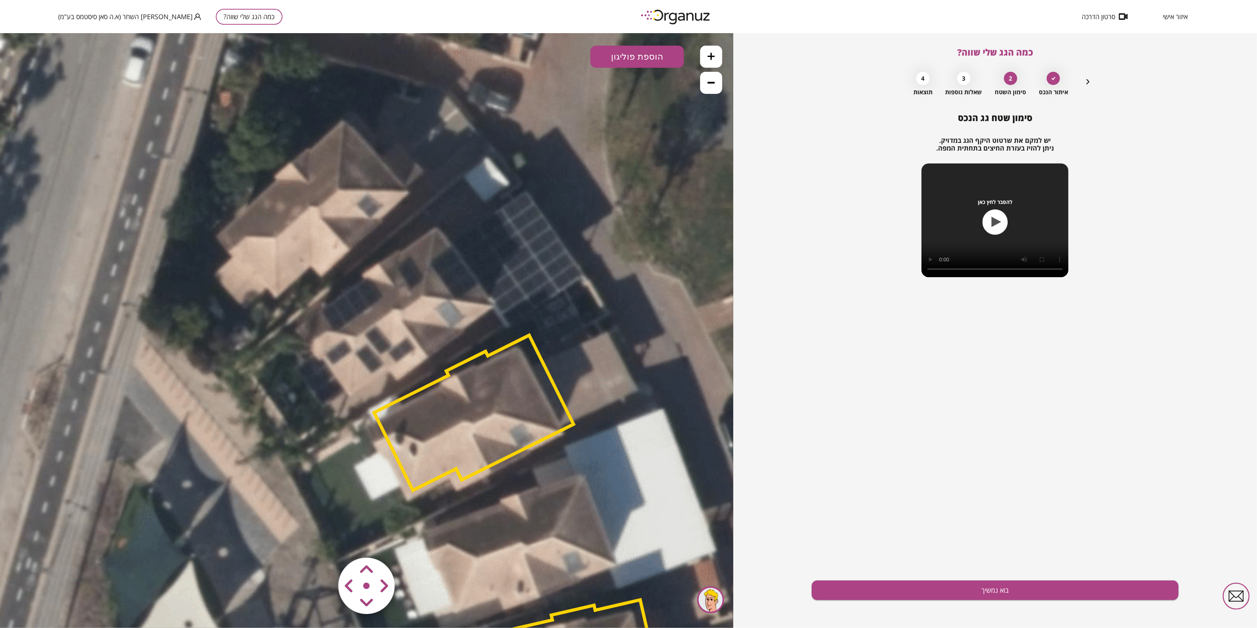
click at [710, 54] on icon at bounding box center [711, 55] width 7 height 7
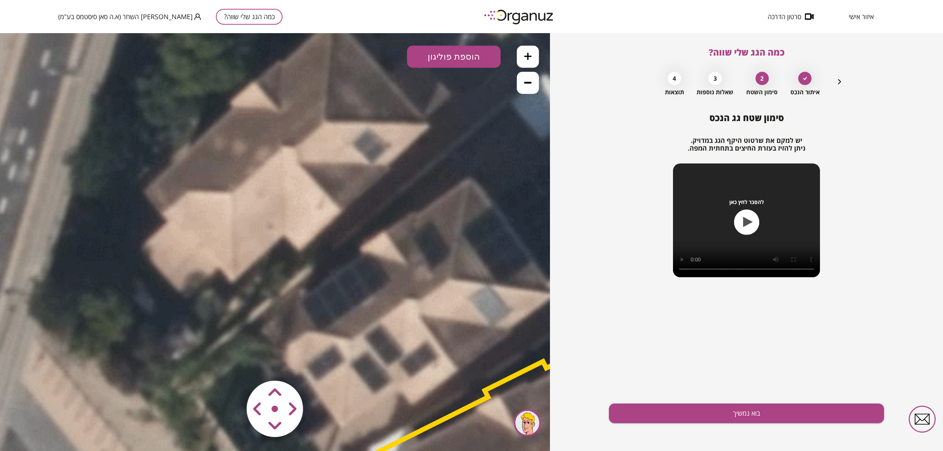
click at [531, 80] on icon at bounding box center [527, 82] width 7 height 7
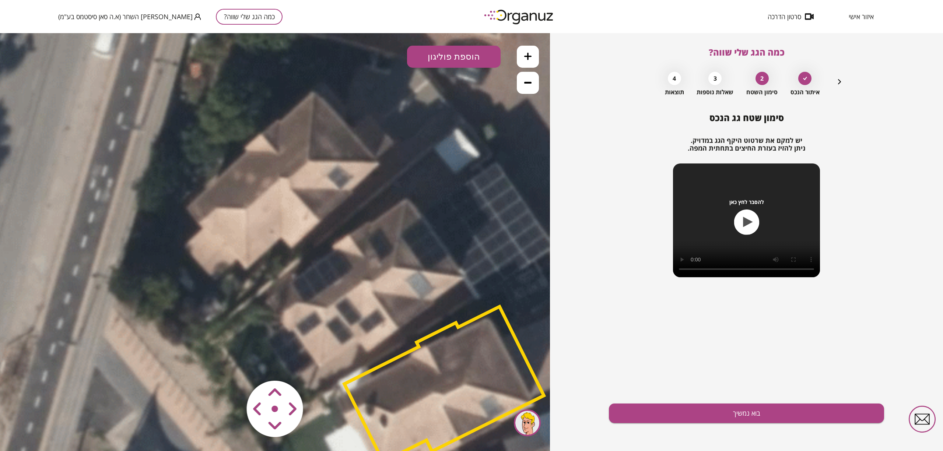
click at [533, 84] on button at bounding box center [528, 83] width 22 height 22
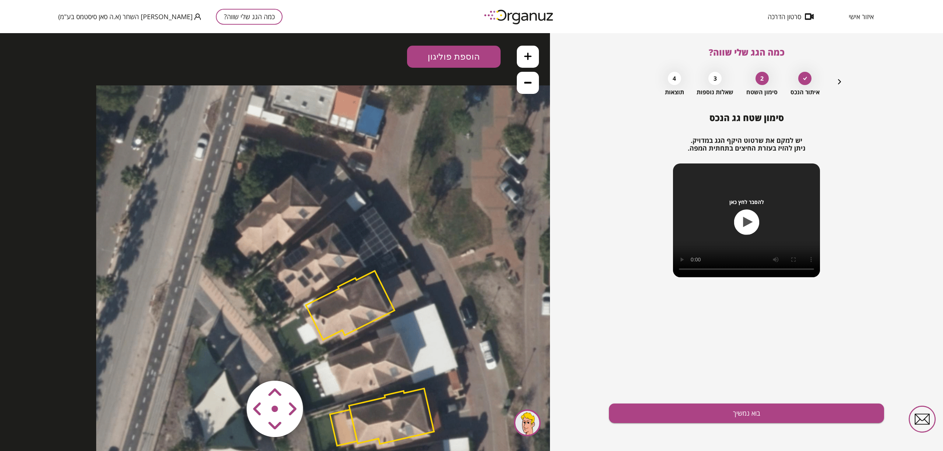
click at [533, 84] on button at bounding box center [528, 83] width 22 height 22
